Goal: Register for event/course

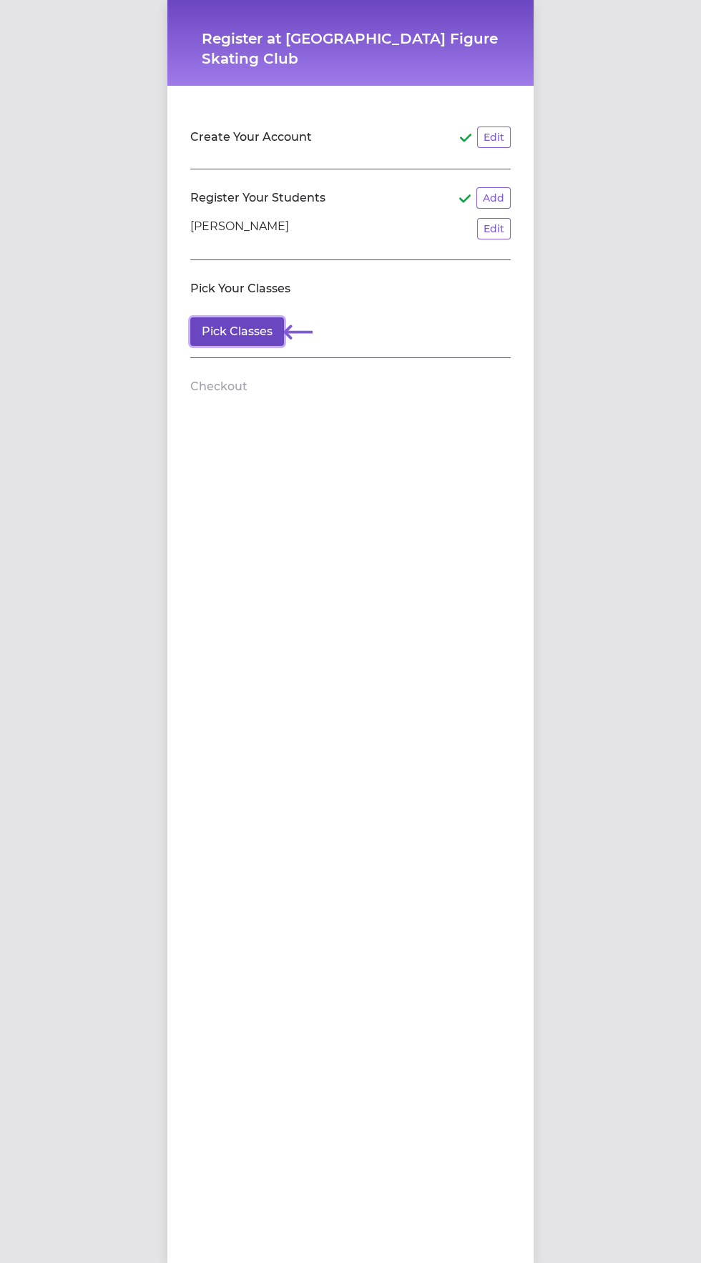
click at [209, 336] on button "Pick Classes" at bounding box center [237, 331] width 94 height 29
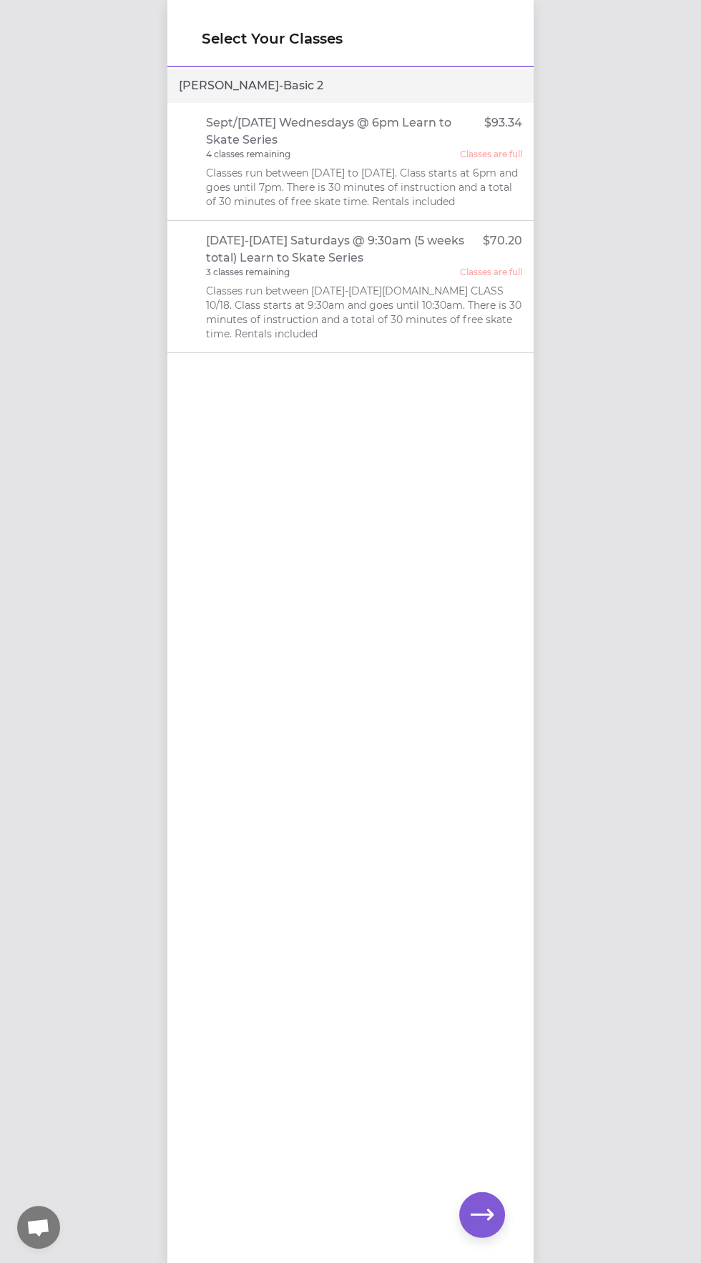
click at [227, 321] on p "Classes run between [DATE]-[DATE][DOMAIN_NAME] CLASS 10/18. Class starts at 9:3…" at bounding box center [364, 312] width 317 height 57
click at [224, 331] on p "Classes run between [DATE]-[DATE][DOMAIN_NAME] CLASS 10/18. Class starts at 9:3…" at bounding box center [364, 312] width 317 height 57
click at [578, 923] on div "Select Your Classes [PERSON_NAME] - Basic [DATE]/[DATE] Wednesdays @ 6pm Learn …" at bounding box center [350, 631] width 701 height 1263
click at [591, 934] on div "Select Your Classes [PERSON_NAME] - Basic [DATE]/[DATE] Wednesdays @ 6pm Learn …" at bounding box center [350, 631] width 701 height 1263
click at [499, 1210] on button "button" at bounding box center [482, 1215] width 46 height 46
